Goal: Information Seeking & Learning: Learn about a topic

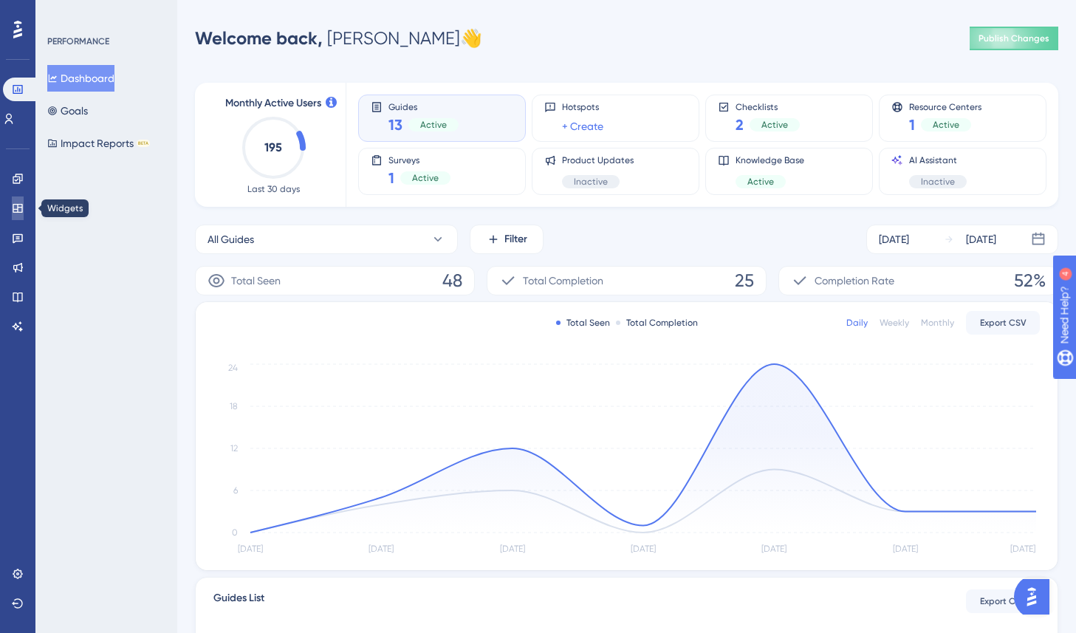
click at [13, 211] on icon at bounding box center [18, 208] width 10 height 9
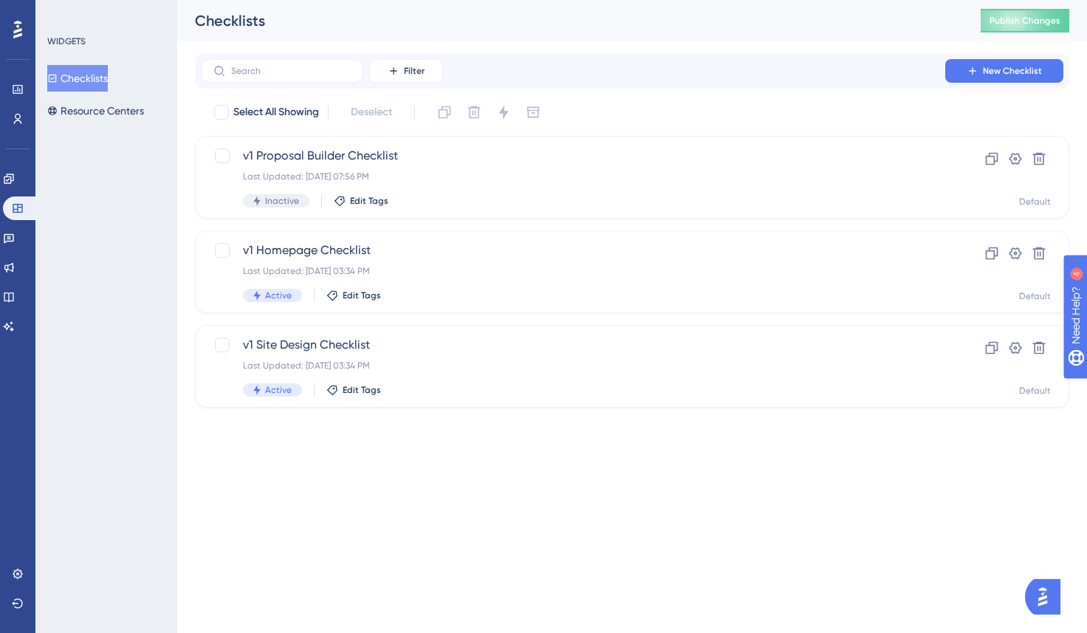
click at [35, 231] on div "WIDGETS Checklists Resource Centers" at bounding box center [106, 316] width 142 height 633
click at [15, 235] on icon at bounding box center [9, 238] width 12 height 12
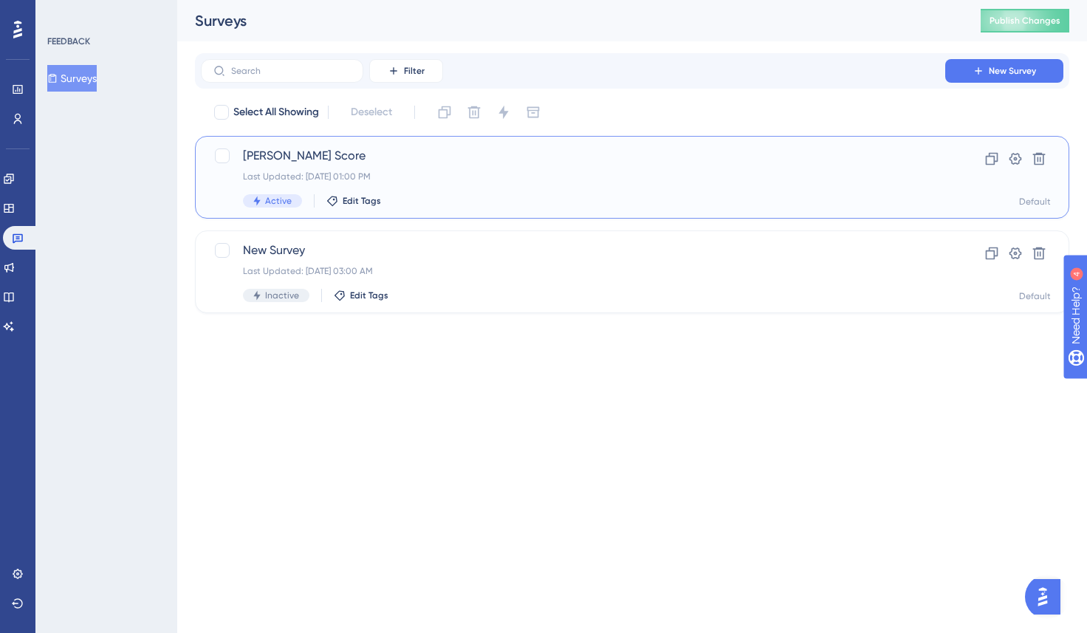
click at [336, 171] on div "Last Updated: [DATE] 01:00 PM" at bounding box center [573, 177] width 660 height 12
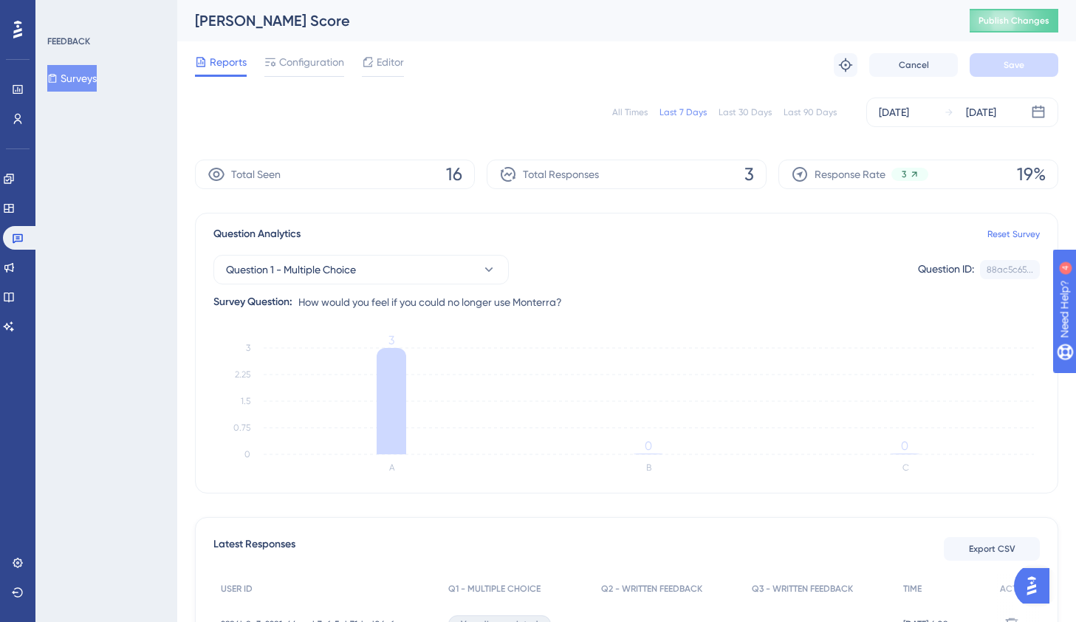
click at [748, 114] on div "Last 30 Days" at bounding box center [744, 112] width 53 height 12
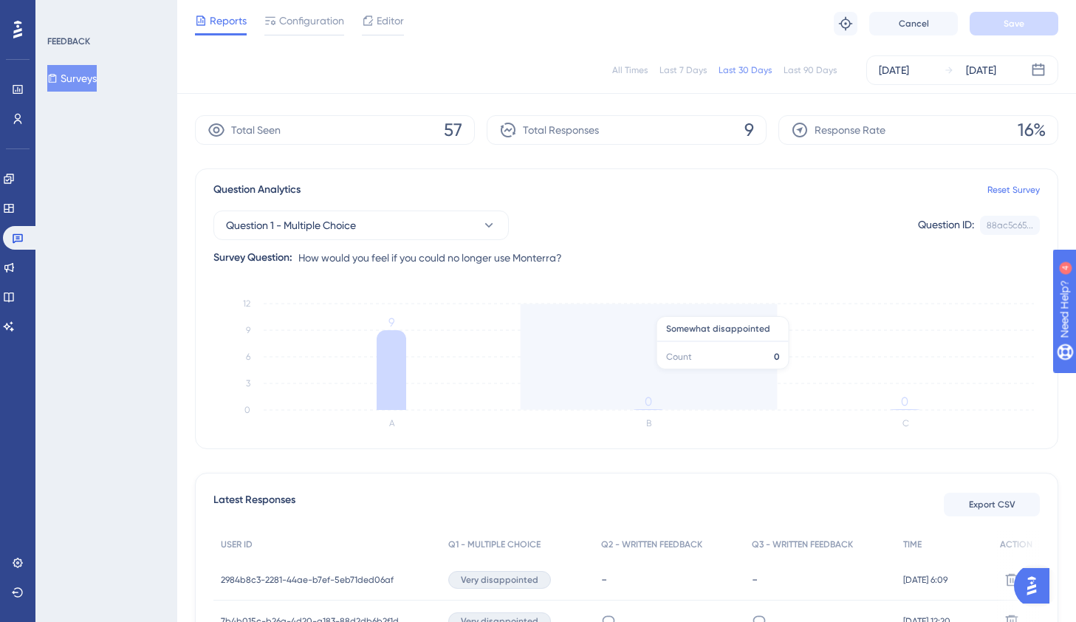
scroll to position [0, 1]
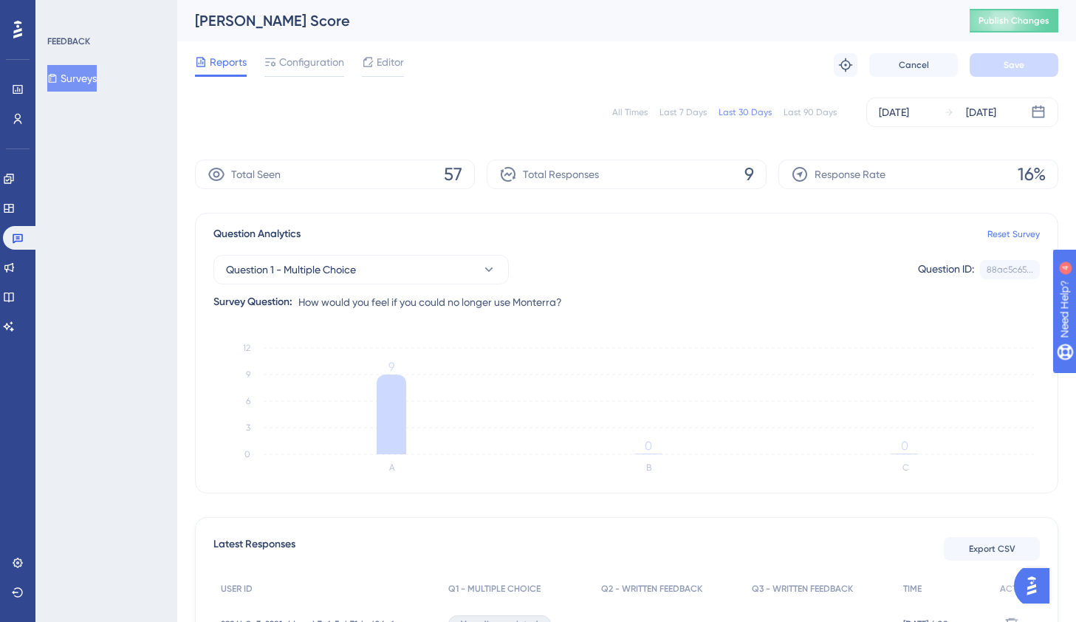
click at [936, 268] on div "Question ID:" at bounding box center [946, 269] width 56 height 19
click at [961, 538] on button "Export CSV" at bounding box center [992, 549] width 96 height 24
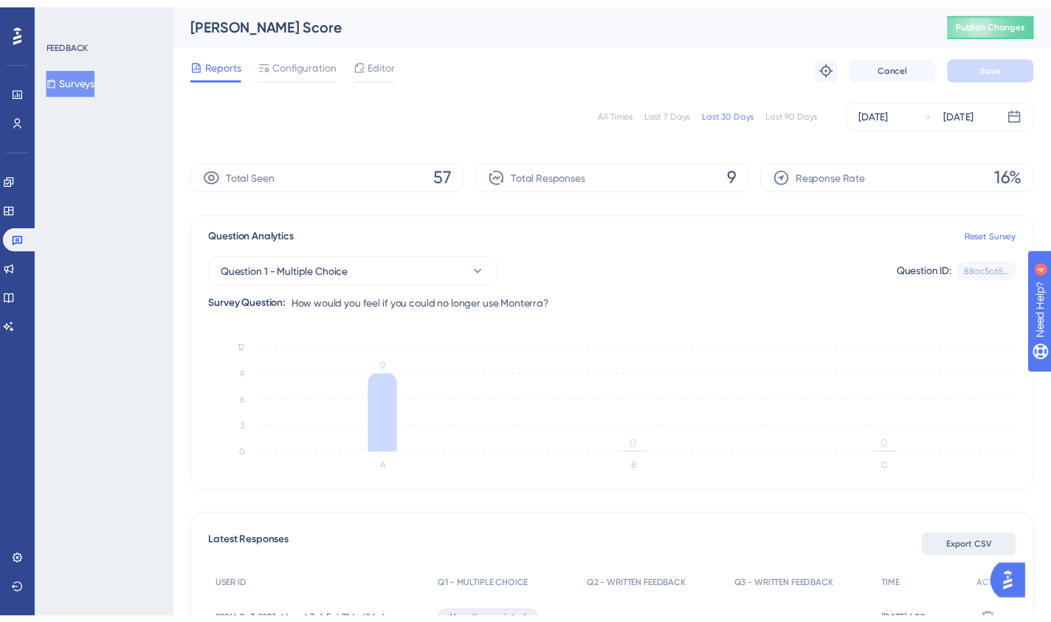
scroll to position [0, 0]
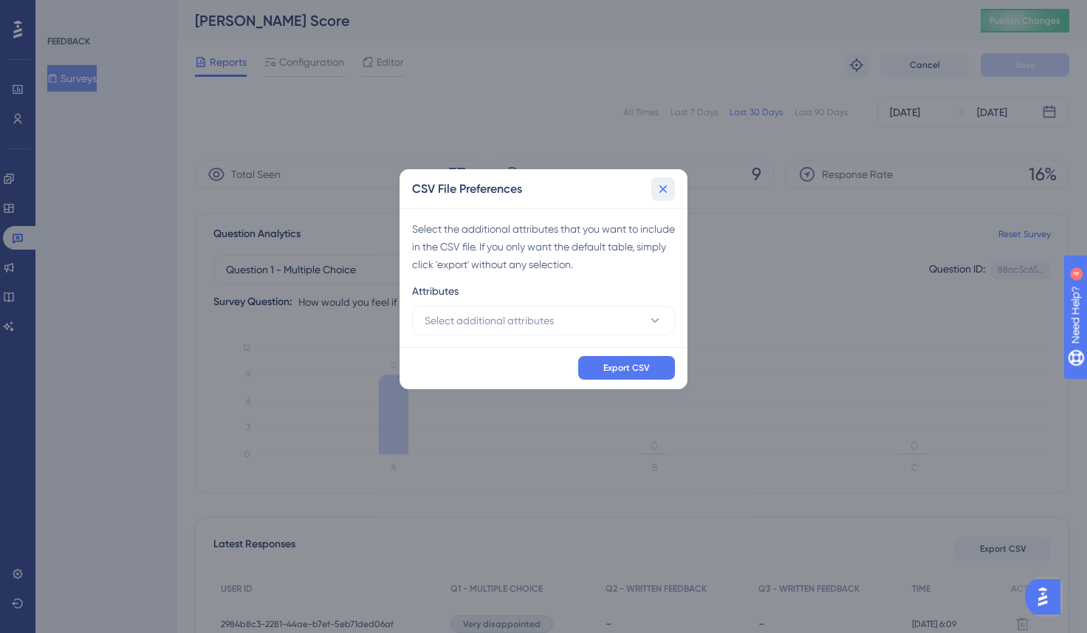
click at [667, 185] on icon at bounding box center [663, 189] width 15 height 15
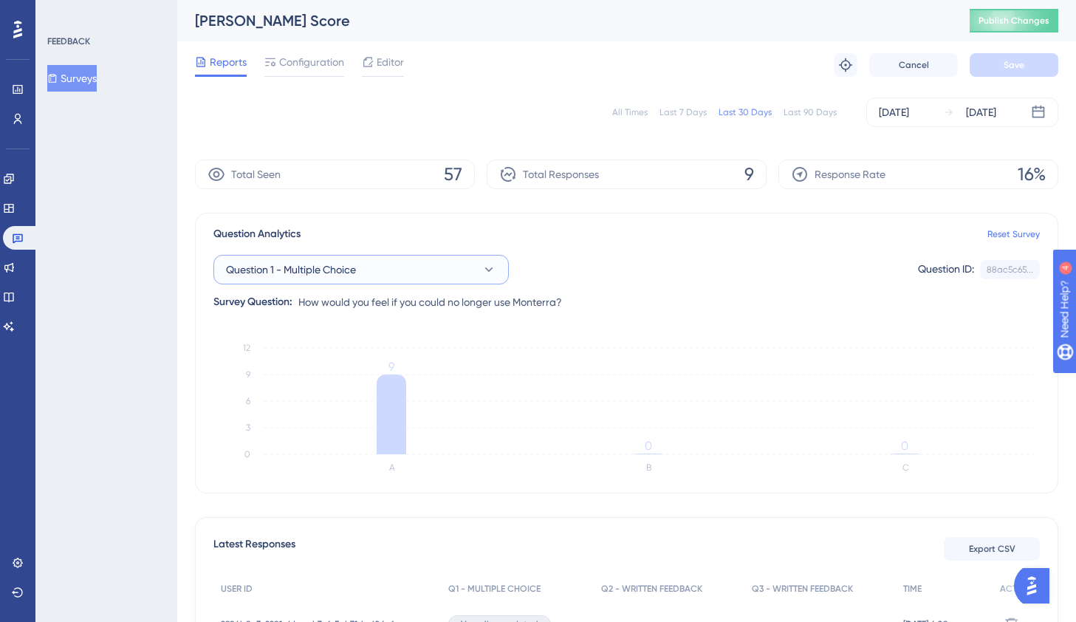
click at [422, 266] on button "Question 1 - Multiple Choice" at bounding box center [360, 270] width 295 height 30
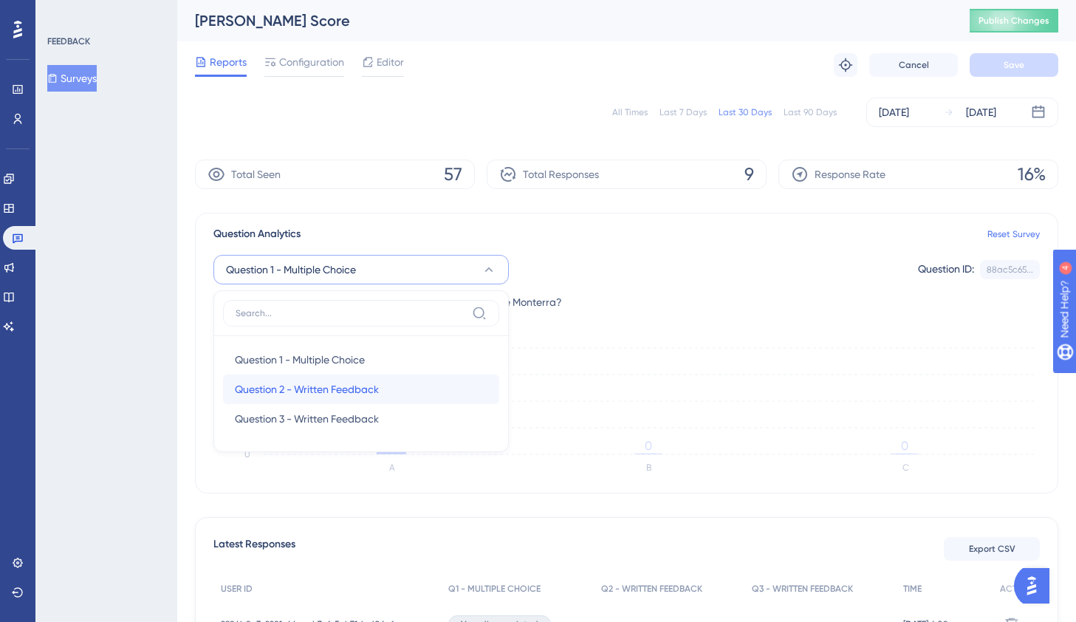
click at [372, 396] on span "Question 2 - Written Feedback" at bounding box center [307, 389] width 144 height 18
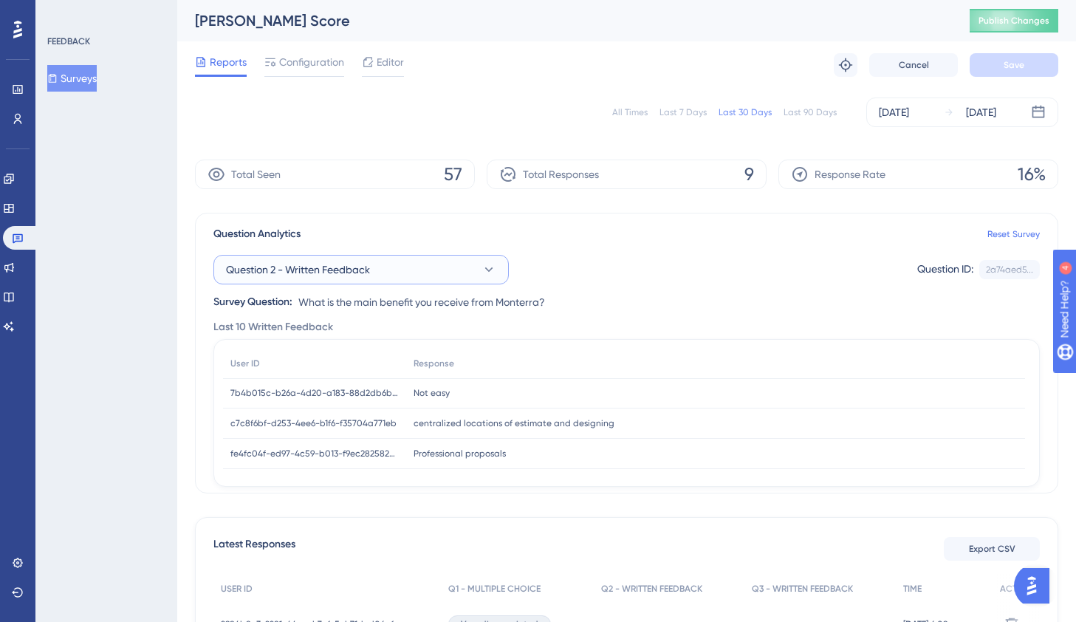
click at [402, 263] on button "Question 2 - Written Feedback" at bounding box center [360, 270] width 295 height 30
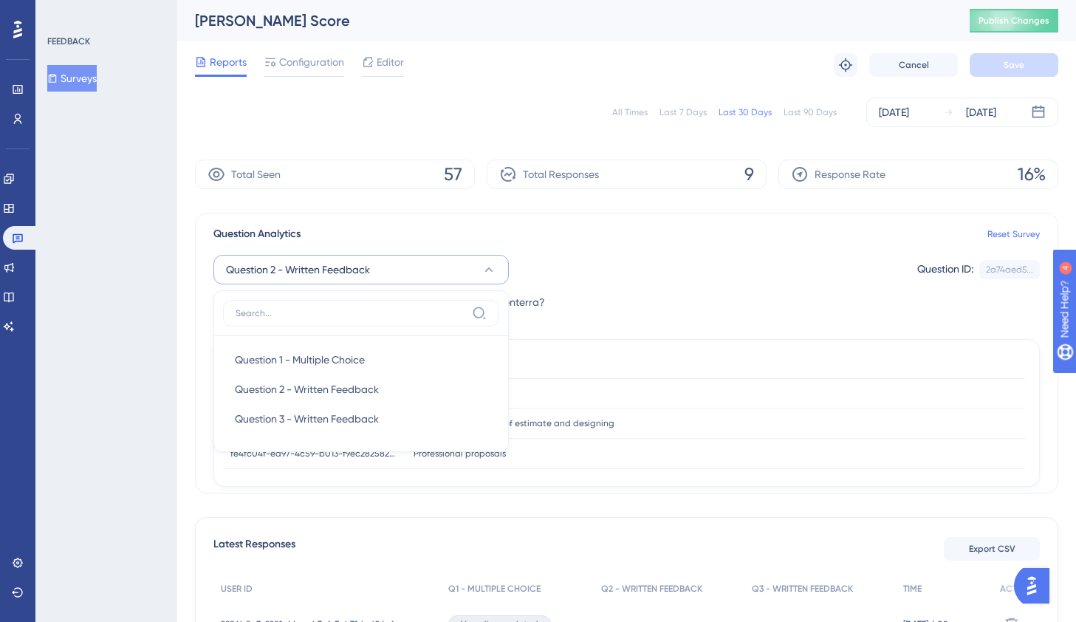
click at [586, 302] on div "Question 2 - Written Feedback Question 1 - Multiple Choice Question 1 - Multipl…" at bounding box center [626, 277] width 826 height 68
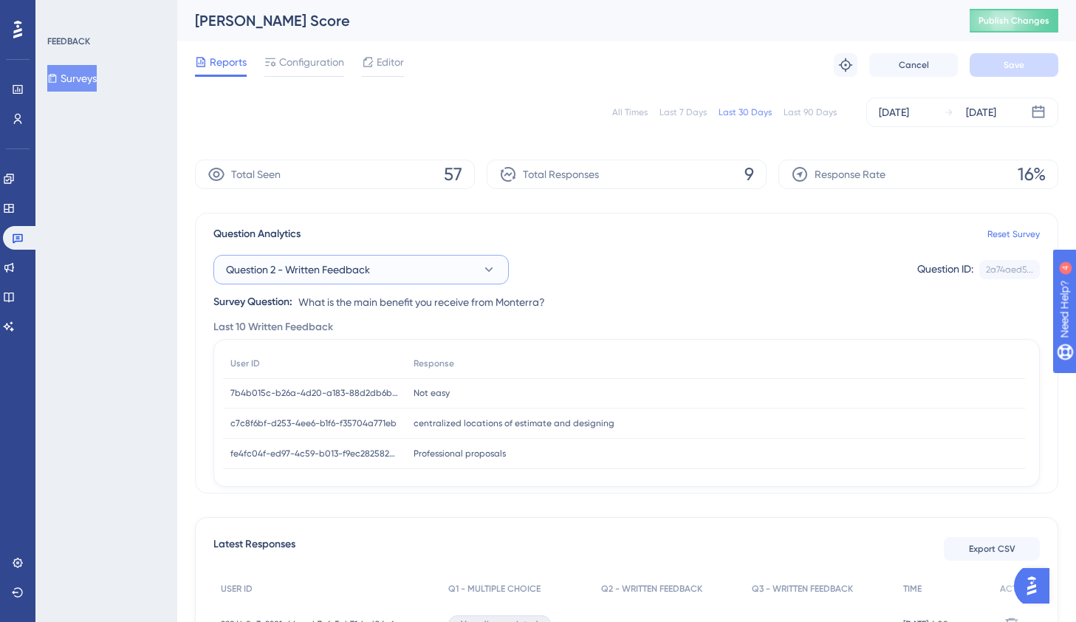
click at [396, 281] on button "Question 2 - Written Feedback" at bounding box center [360, 270] width 295 height 30
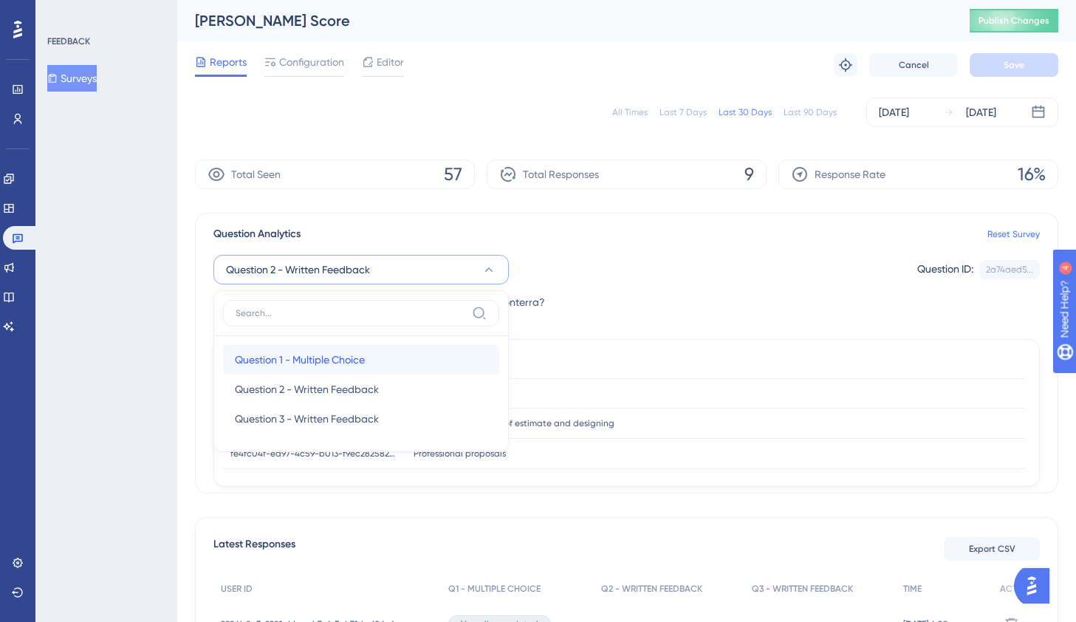
click at [365, 357] on span "Question 1 - Multiple Choice" at bounding box center [300, 360] width 130 height 18
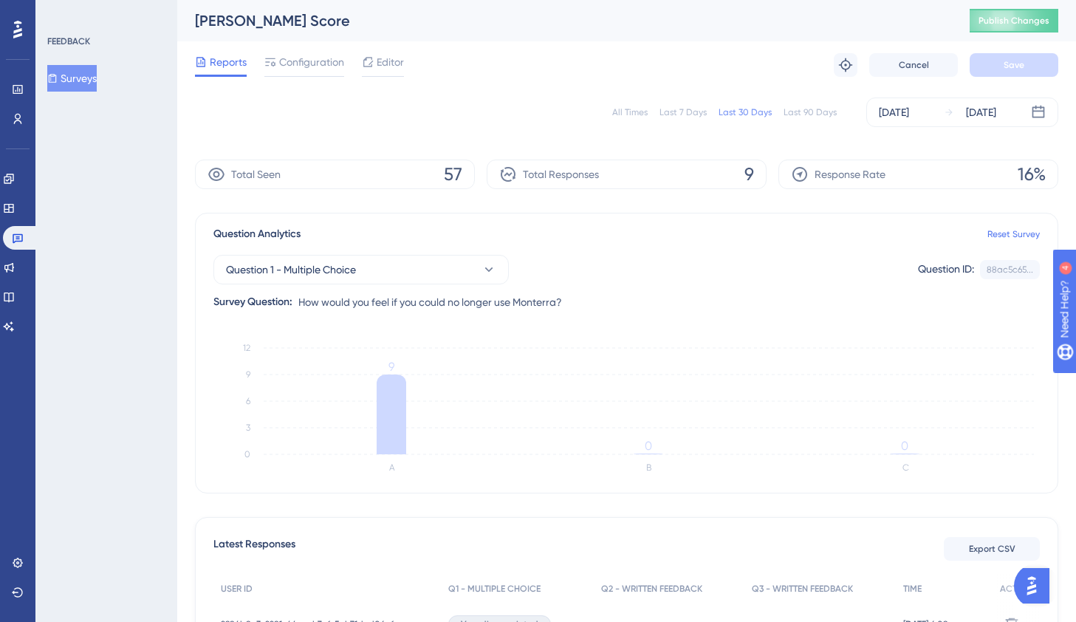
click at [820, 110] on div "Last 90 Days" at bounding box center [809, 112] width 53 height 12
click at [741, 113] on div "Last 30 Days" at bounding box center [744, 112] width 53 height 12
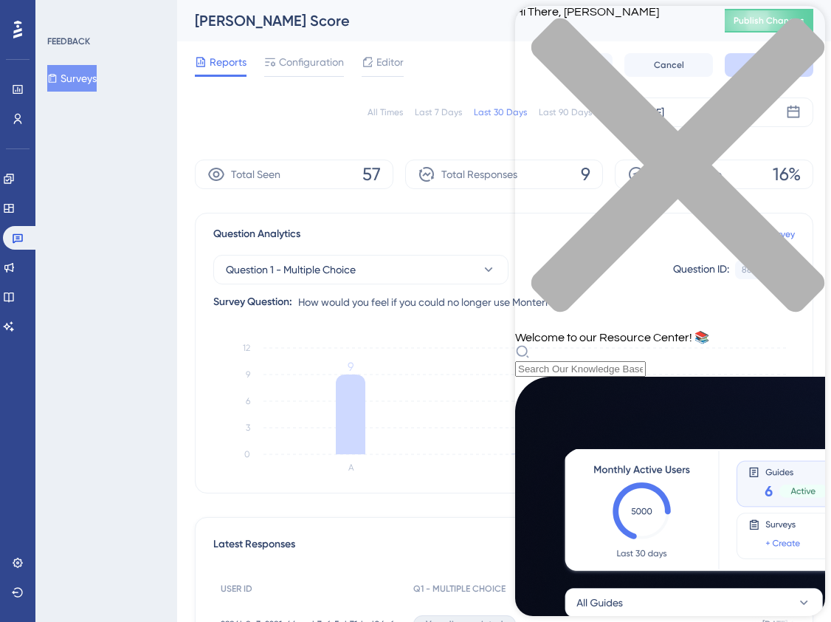
click at [803, 24] on div "close resource center" at bounding box center [670, 174] width 310 height 312
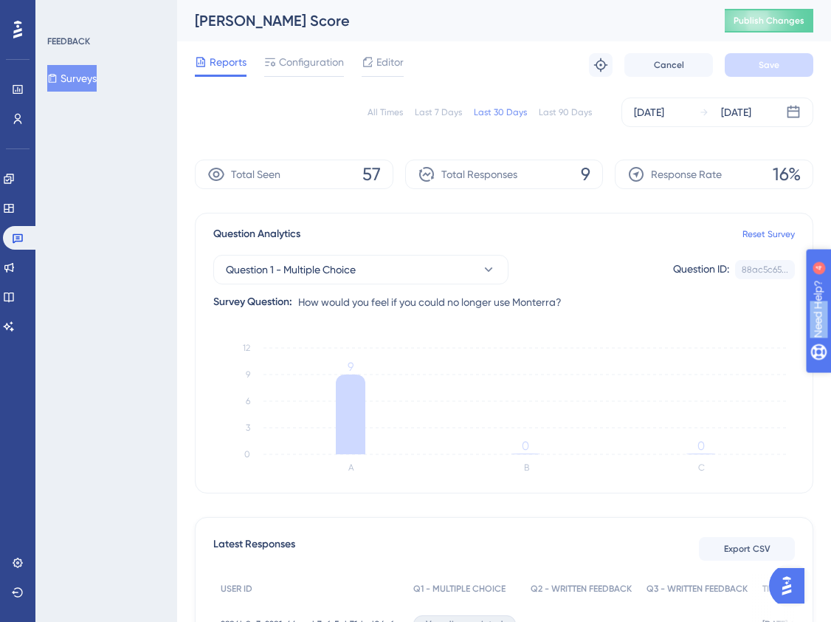
drag, startPoint x: 874, startPoint y: 383, endPoint x: 1615, endPoint y: 854, distance: 877.3
click at [811, 448] on div "Question Analytics Reset Survey Question 1 - Multiple Choice Question ID: 88ac5…" at bounding box center [504, 353] width 619 height 281
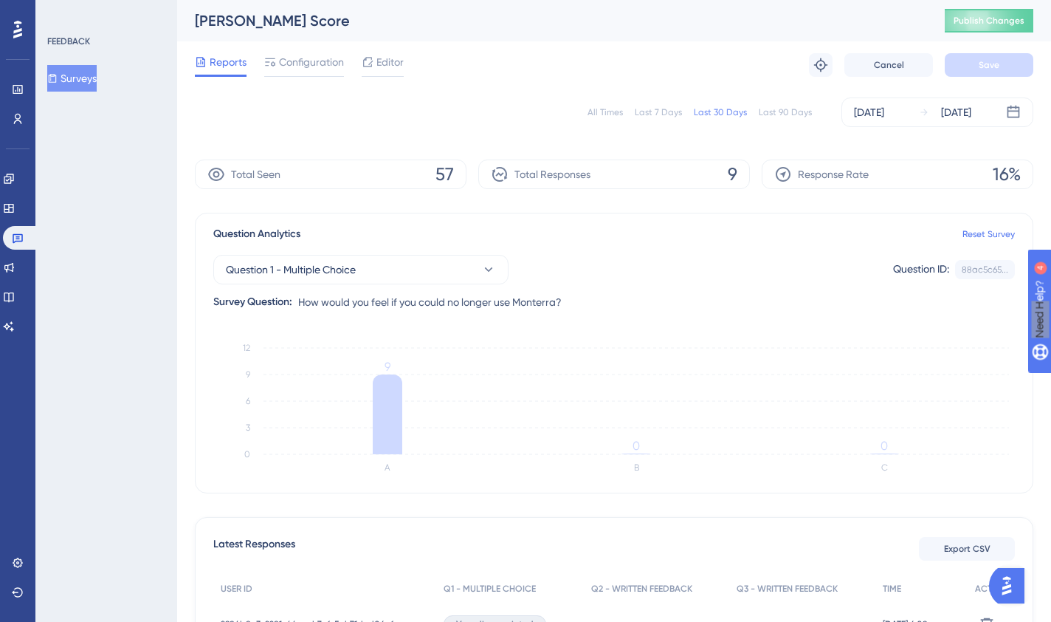
click at [435, 179] on div "Total Seen 57" at bounding box center [331, 174] width 272 height 30
click at [470, 194] on div "All Times Last 7 Days Last 30 Days Last 90 Days [DATE] [DATE] Total Seen 57 Tot…" at bounding box center [614, 550] width 839 height 923
click at [730, 177] on span "9" at bounding box center [733, 174] width 10 height 24
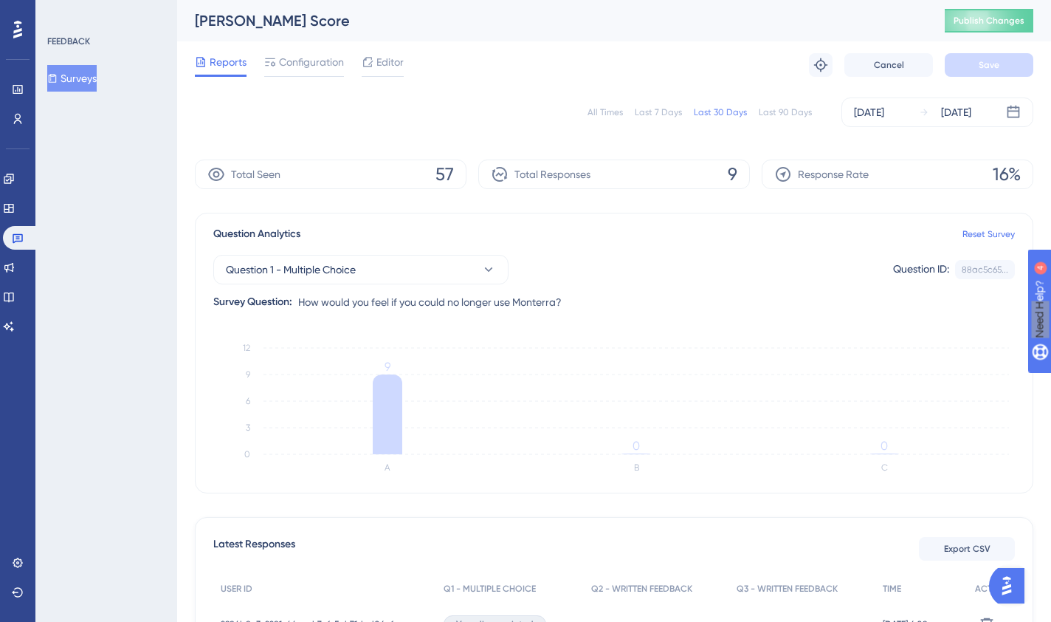
click at [735, 198] on div "All Times Last 7 Days Last 30 Days Last 90 Days [DATE] [DATE] Total Seen 57 Tot…" at bounding box center [614, 550] width 839 height 923
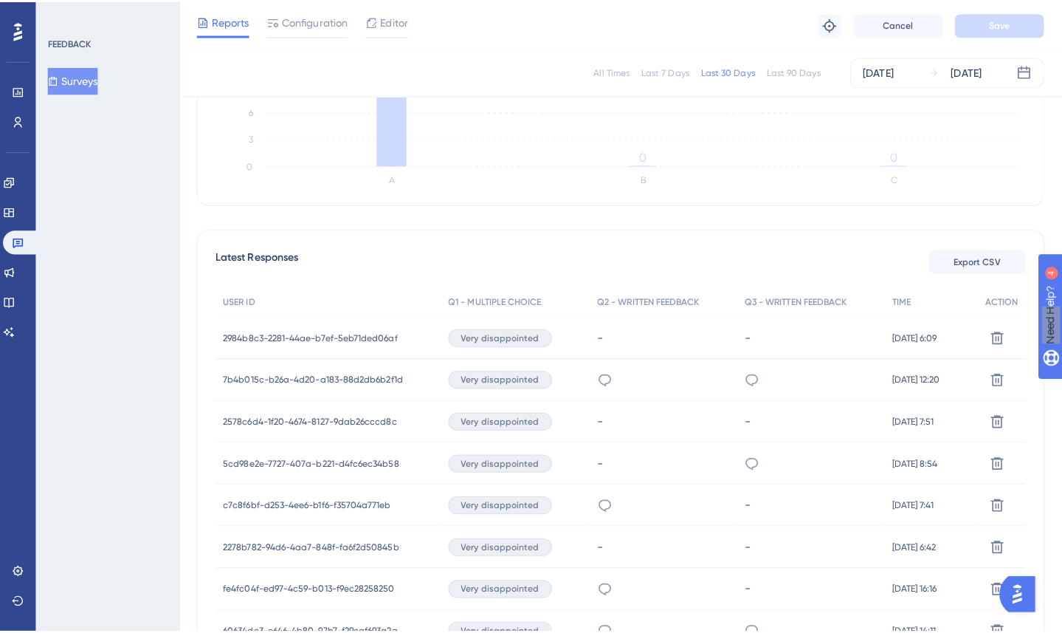
scroll to position [272, 0]
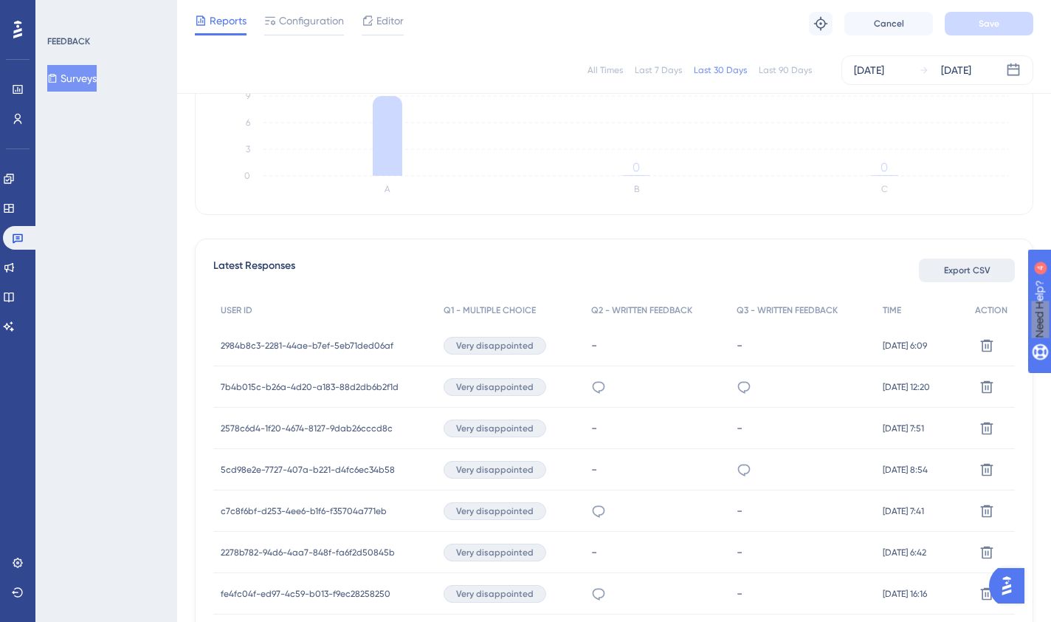
click at [961, 277] on button "Export CSV" at bounding box center [967, 270] width 96 height 24
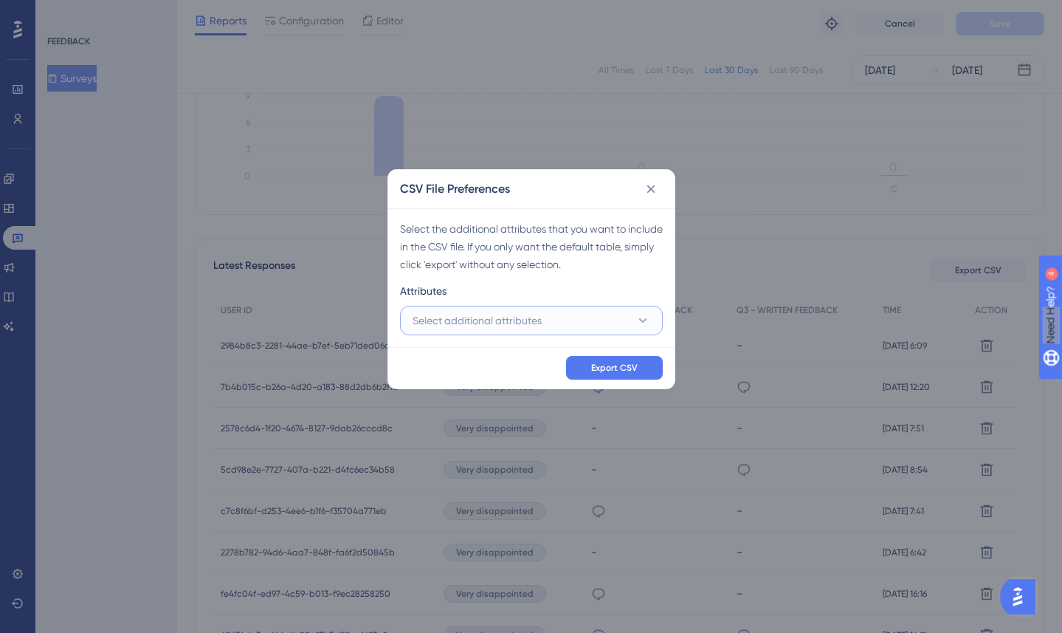
click at [567, 329] on button "Select additional attributes" at bounding box center [531, 321] width 263 height 30
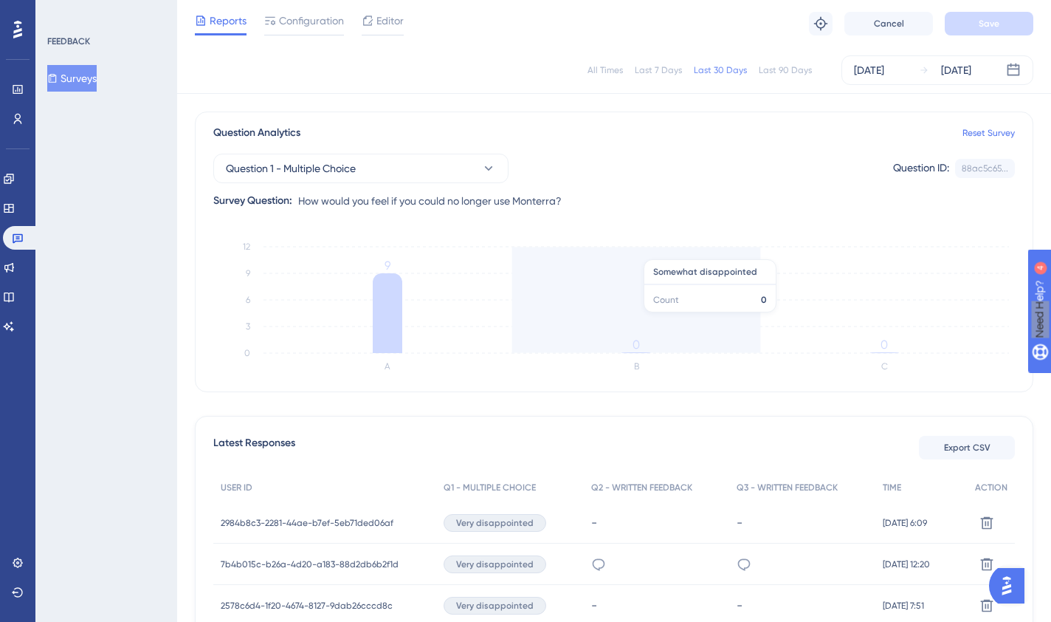
scroll to position [93, 0]
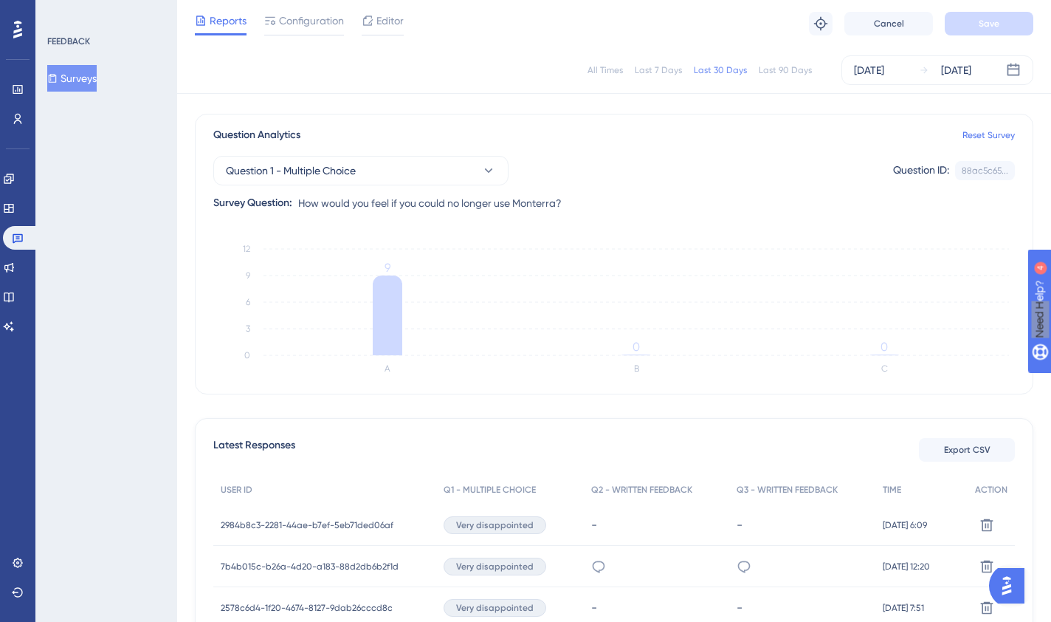
click at [450, 207] on span "How would you feel if you could no longer use Monterra?" at bounding box center [430, 203] width 264 height 18
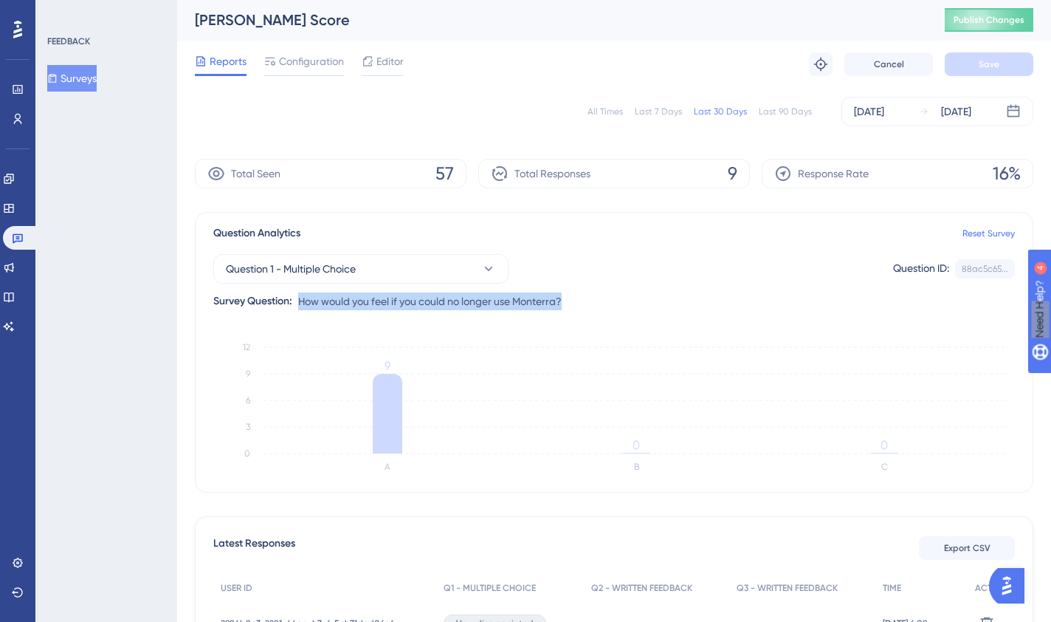
scroll to position [2, 0]
copy div "How would you feel if you could no longer use Monterra?"
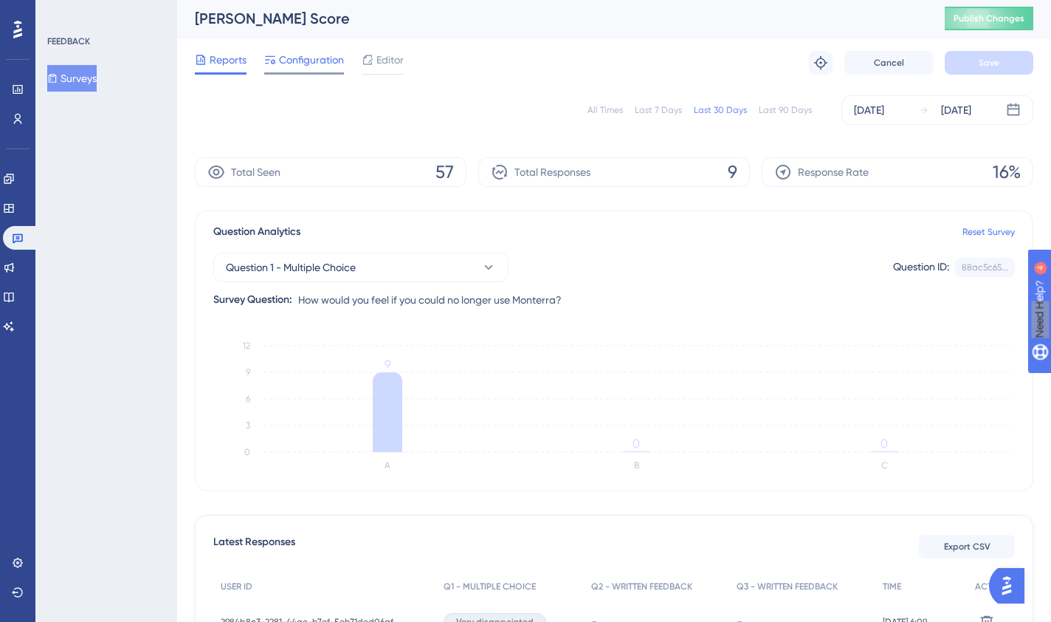
click at [326, 64] on span "Configuration" at bounding box center [311, 60] width 65 height 18
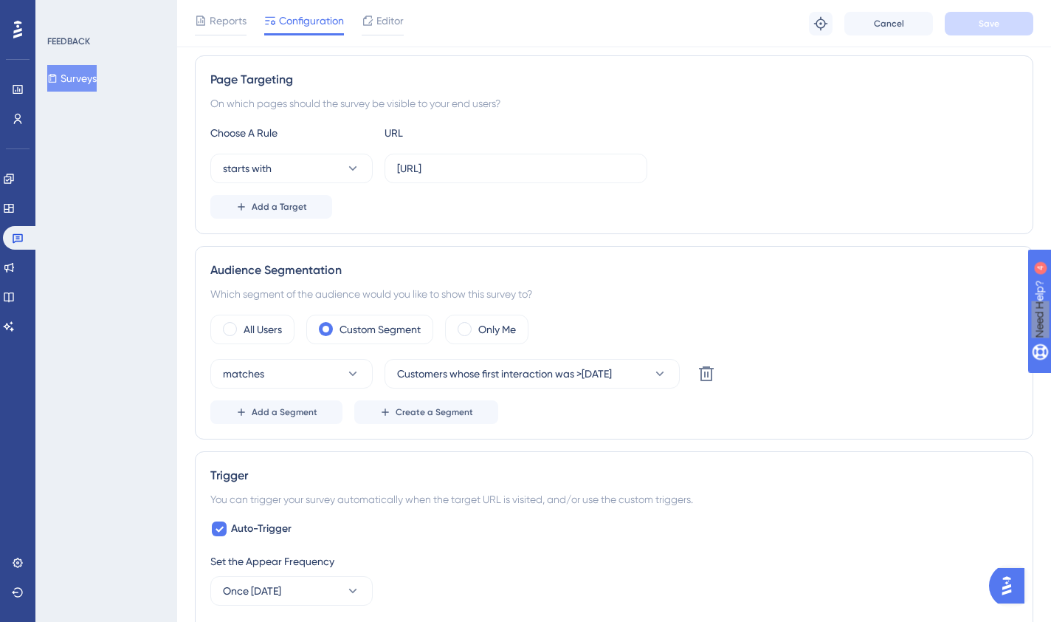
scroll to position [261, 0]
click at [245, 26] on span "Reports" at bounding box center [228, 21] width 37 height 18
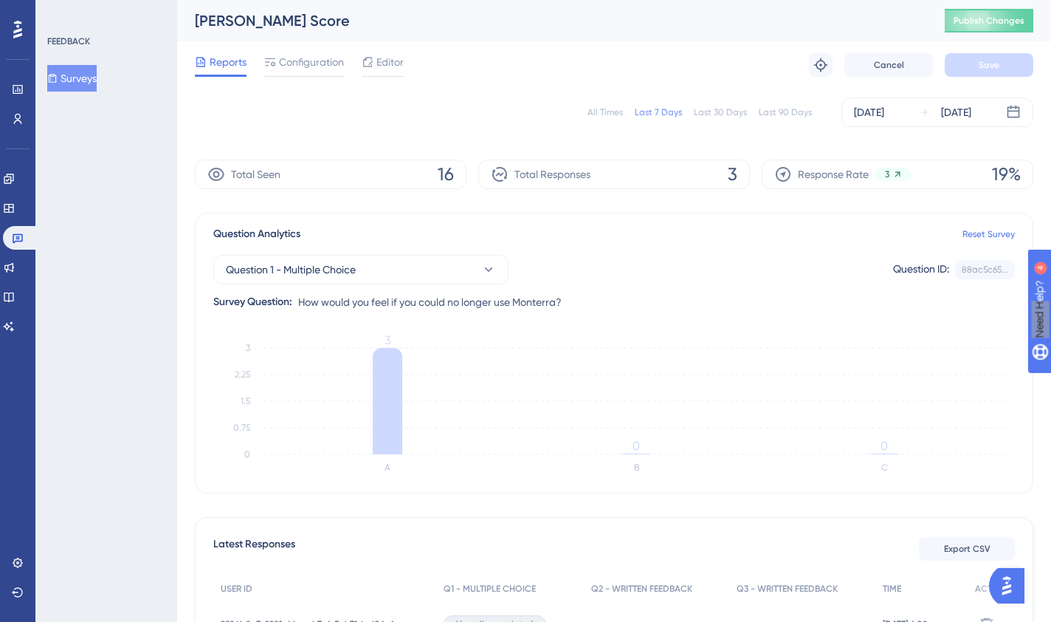
click at [720, 113] on div "Last 30 Days" at bounding box center [720, 112] width 53 height 12
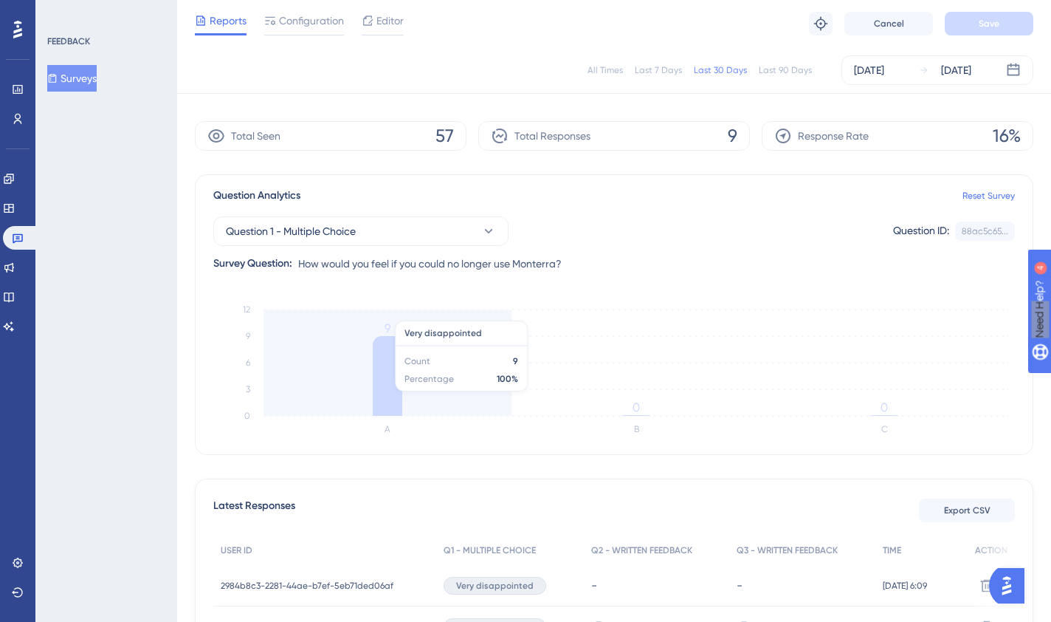
scroll to position [0, 1]
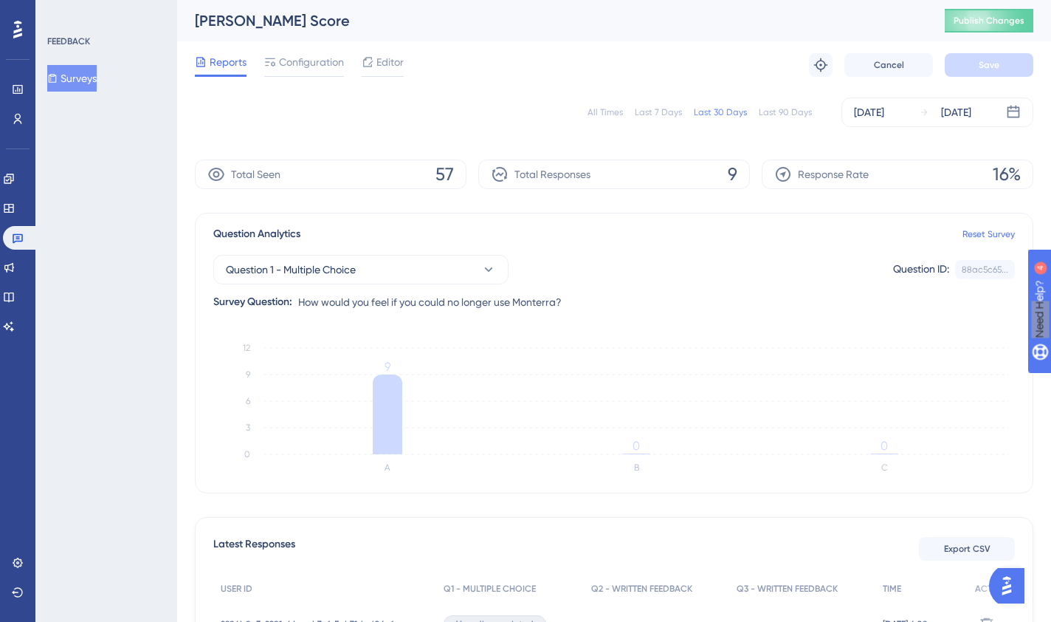
click at [614, 114] on div "All Times" at bounding box center [605, 112] width 35 height 12
